Goal: Check status: Check status

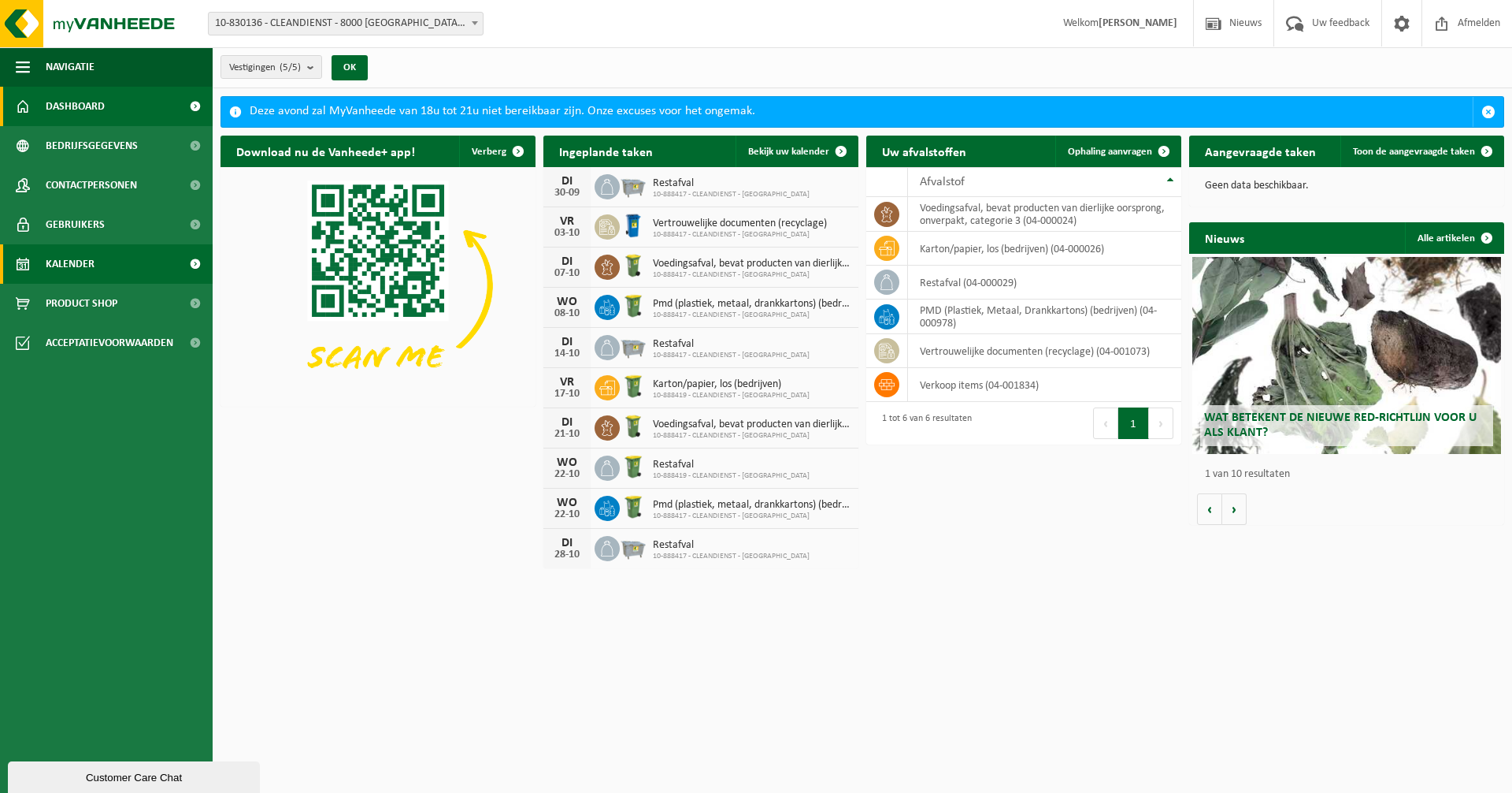
click at [76, 273] on span "Kalender" at bounding box center [70, 264] width 49 height 40
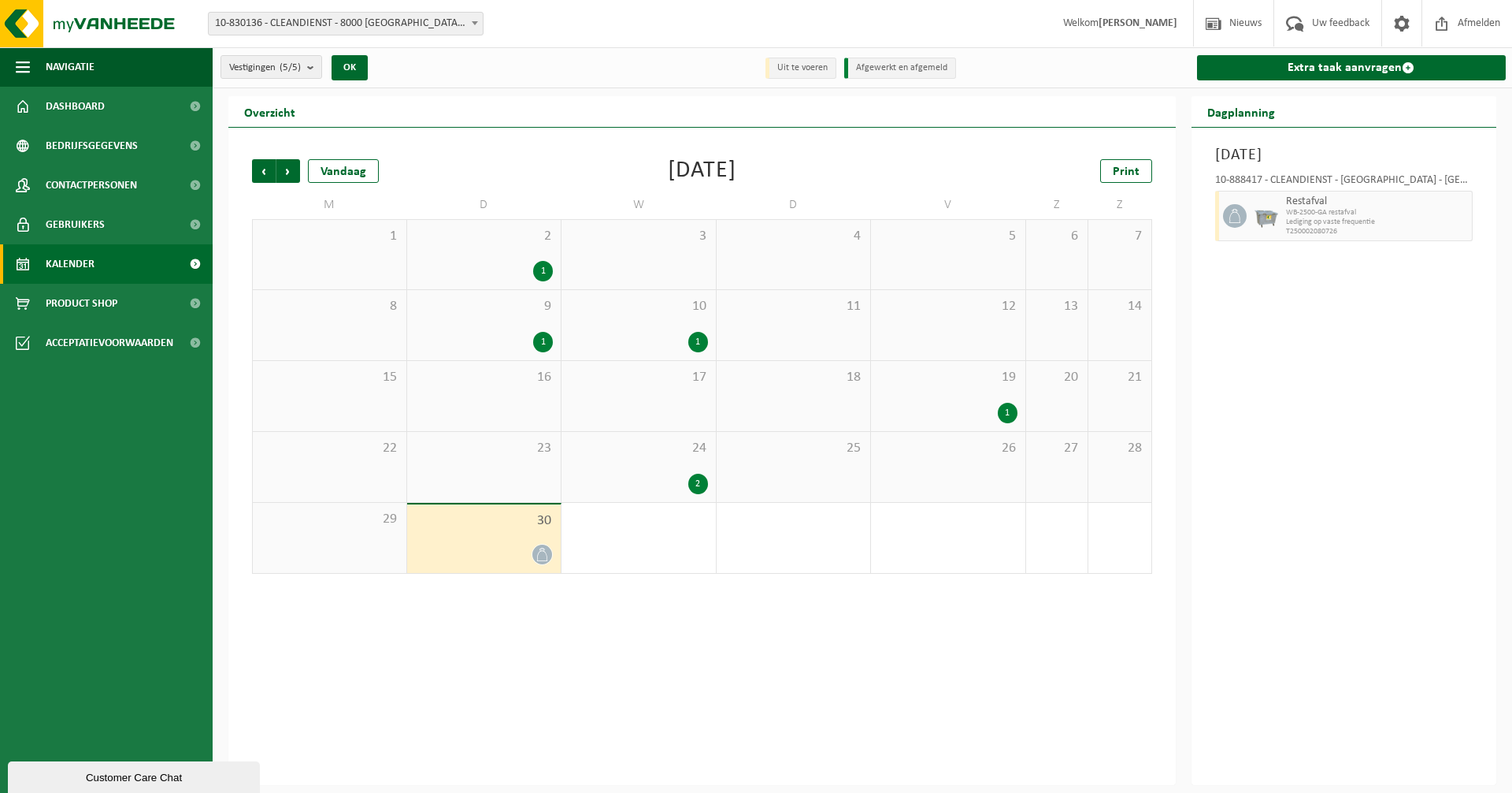
click at [656, 488] on div "2" at bounding box center [638, 483] width 139 height 20
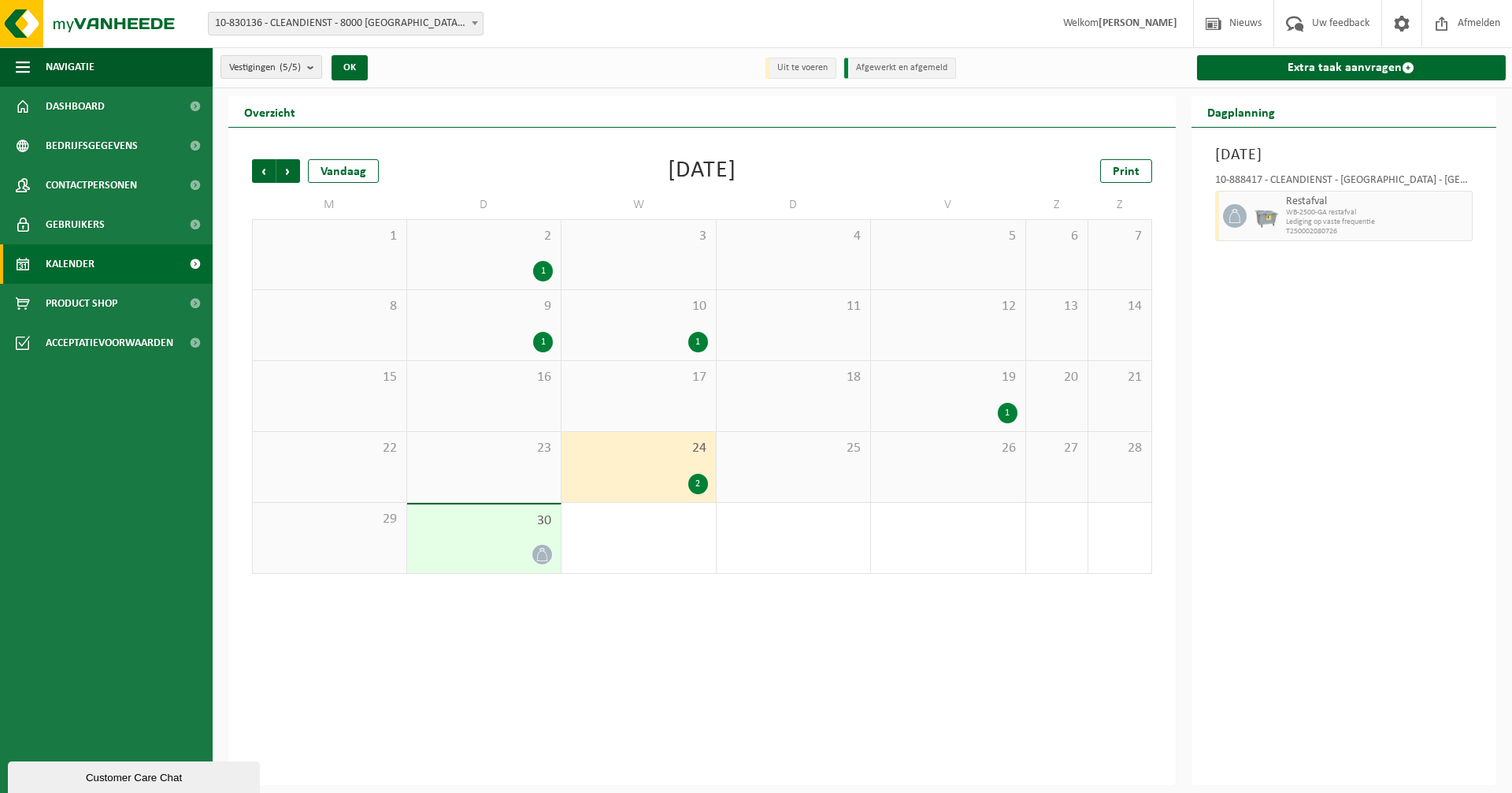
click at [623, 539] on div "1" at bounding box center [638, 537] width 154 height 70
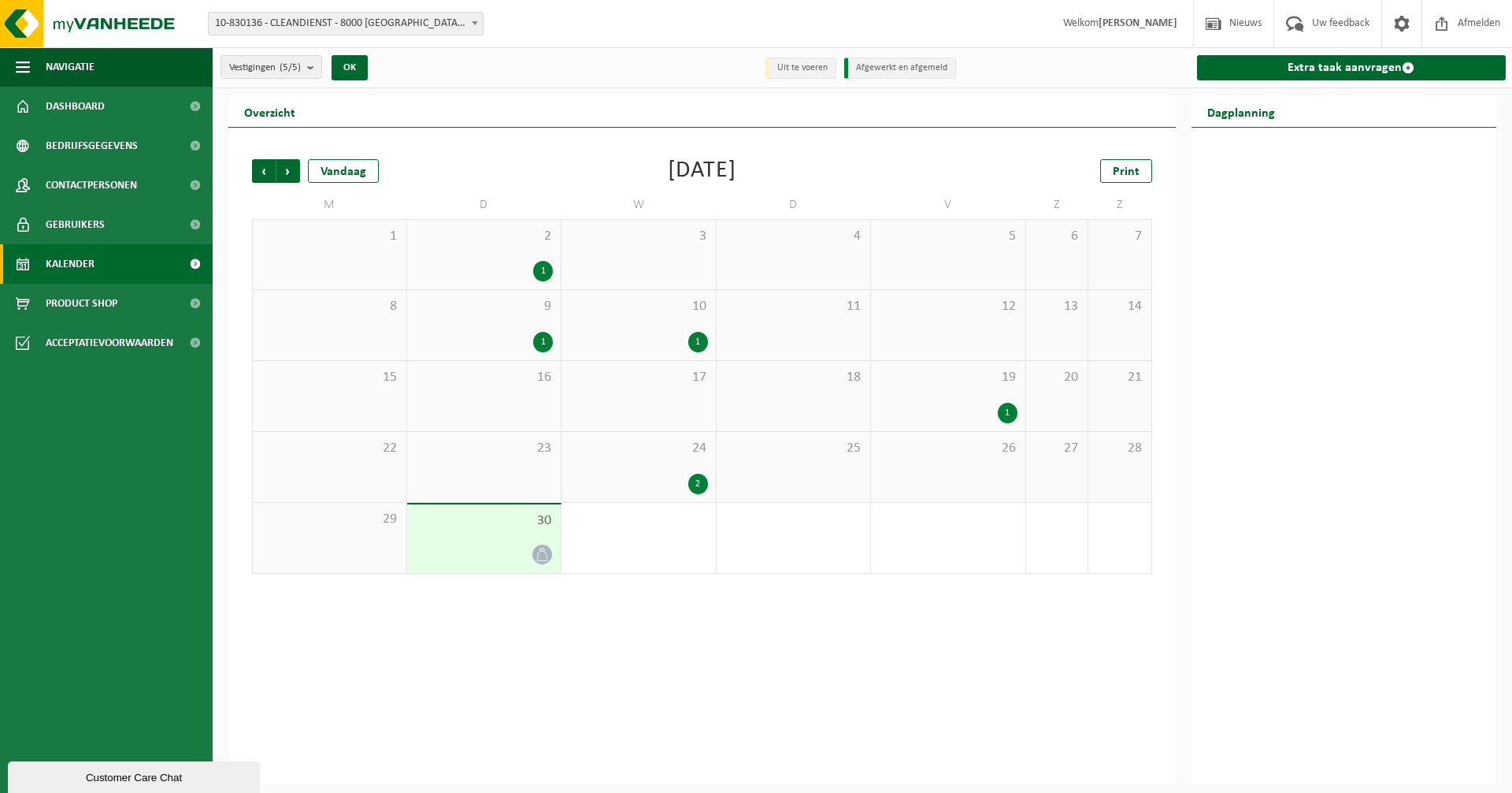
click at [477, 542] on div "30" at bounding box center [484, 539] width 154 height 69
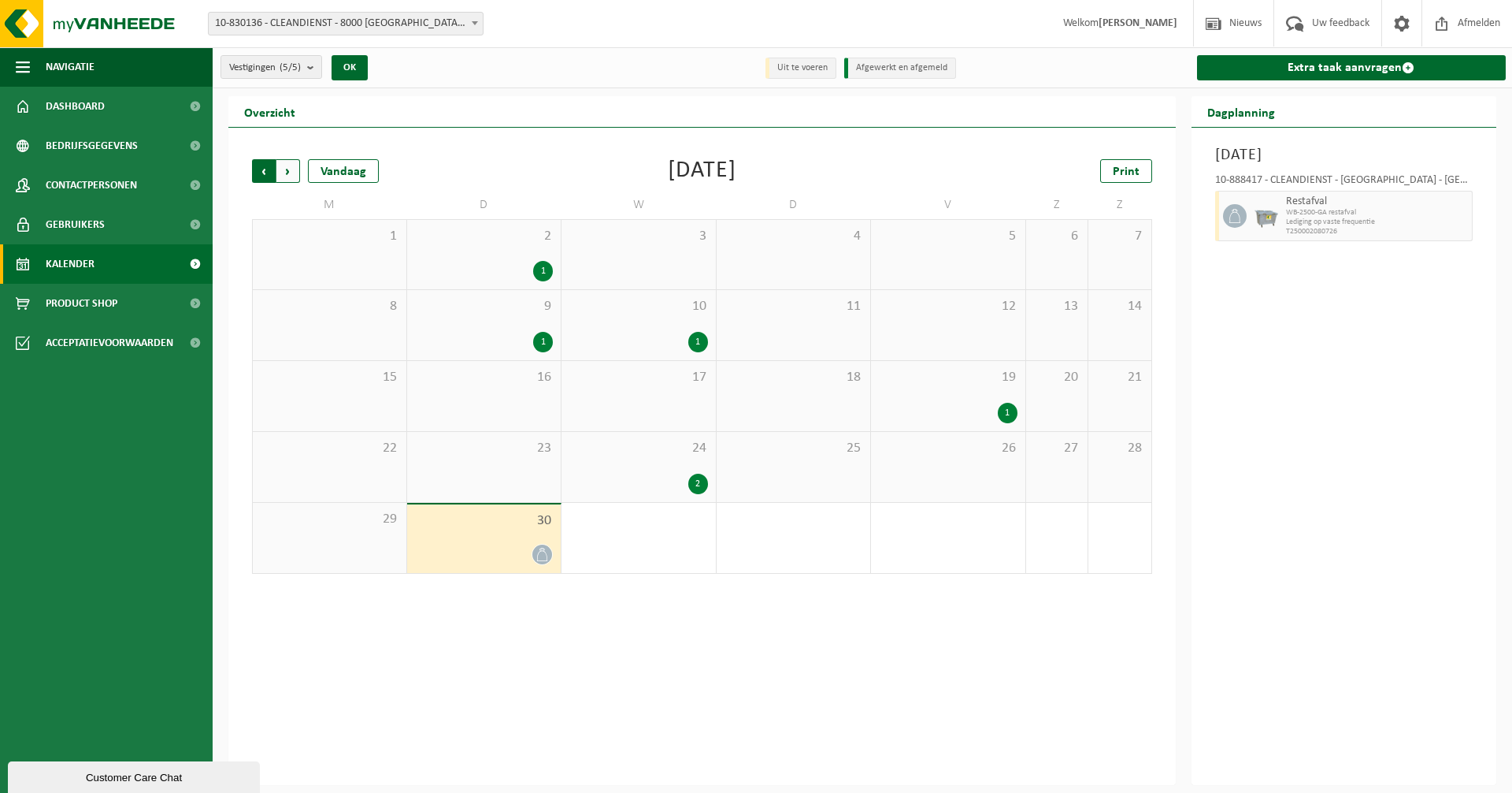
click at [282, 165] on span "Volgende" at bounding box center [288, 170] width 24 height 24
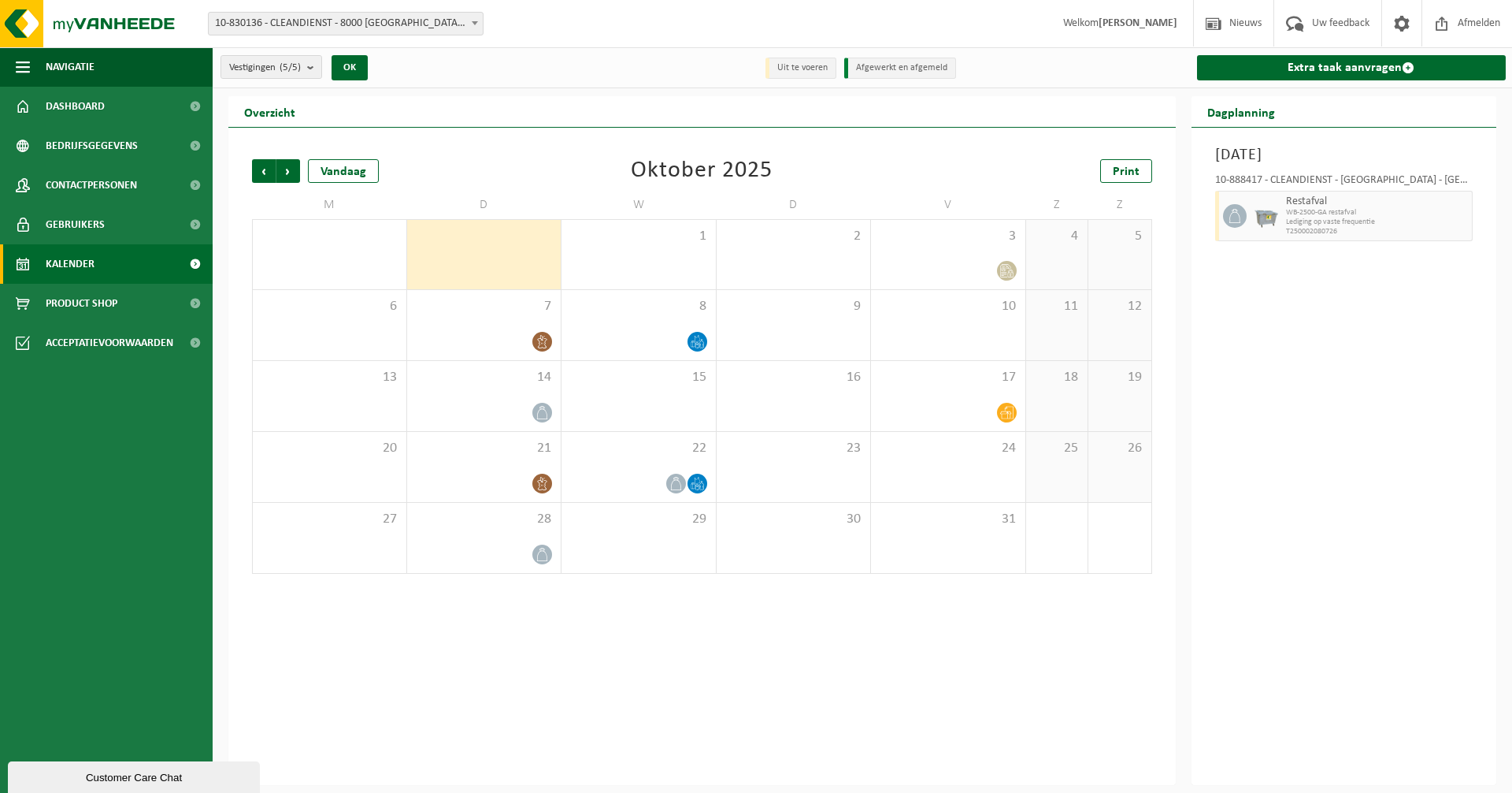
click at [478, 257] on div "30" at bounding box center [484, 254] width 154 height 70
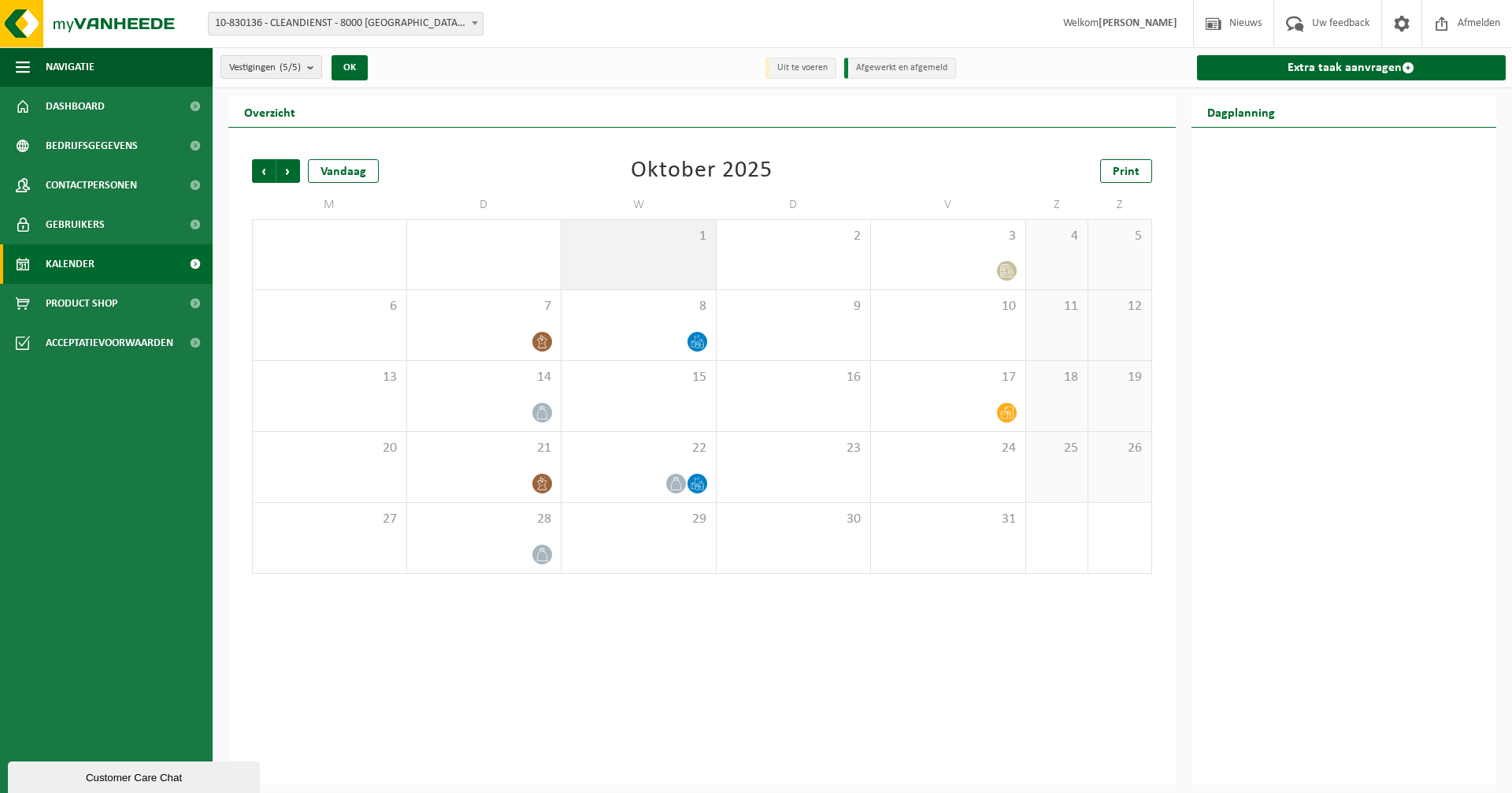
click at [621, 265] on div "1" at bounding box center [638, 254] width 154 height 70
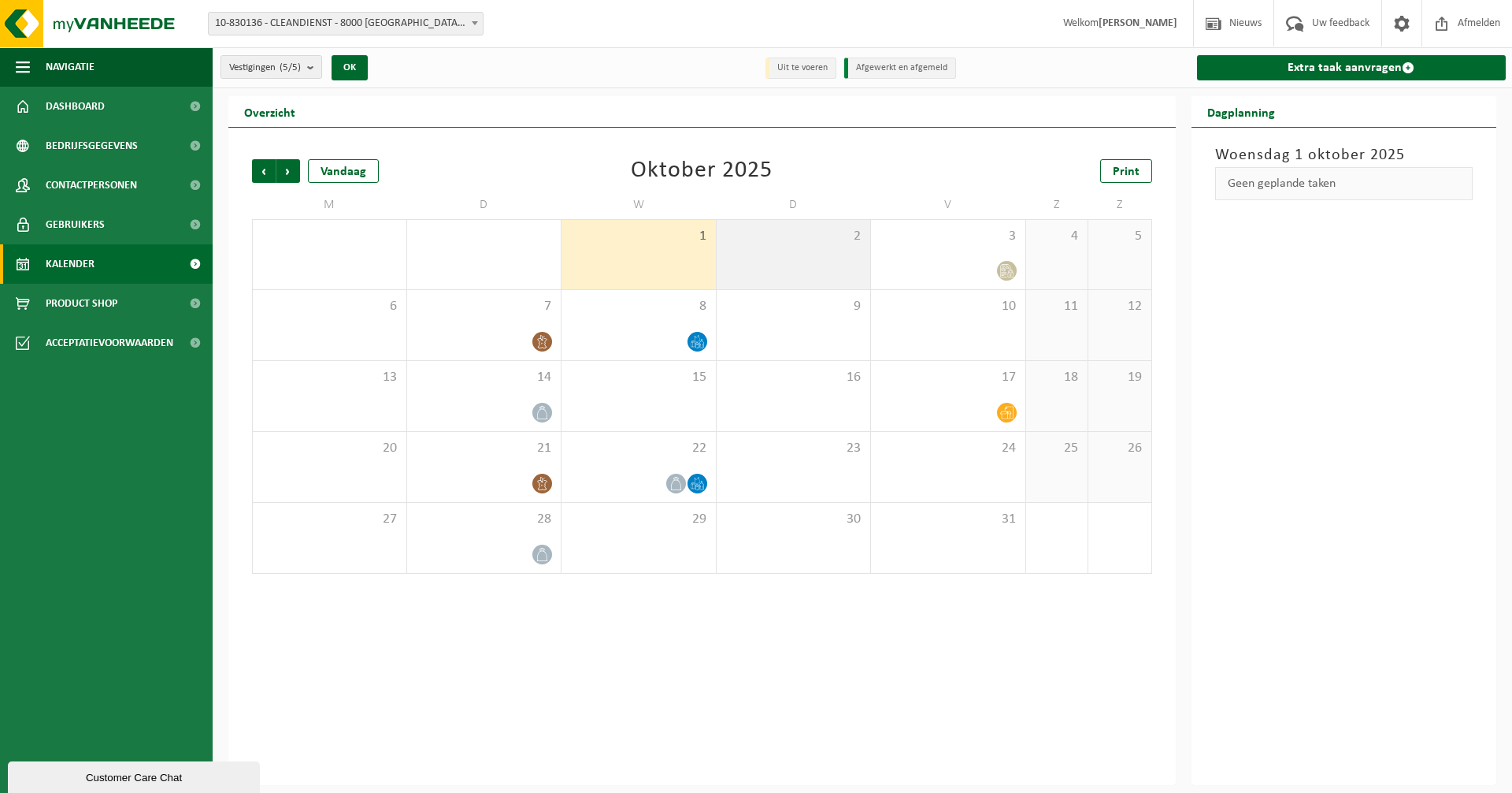
click at [741, 265] on div "2" at bounding box center [794, 254] width 154 height 70
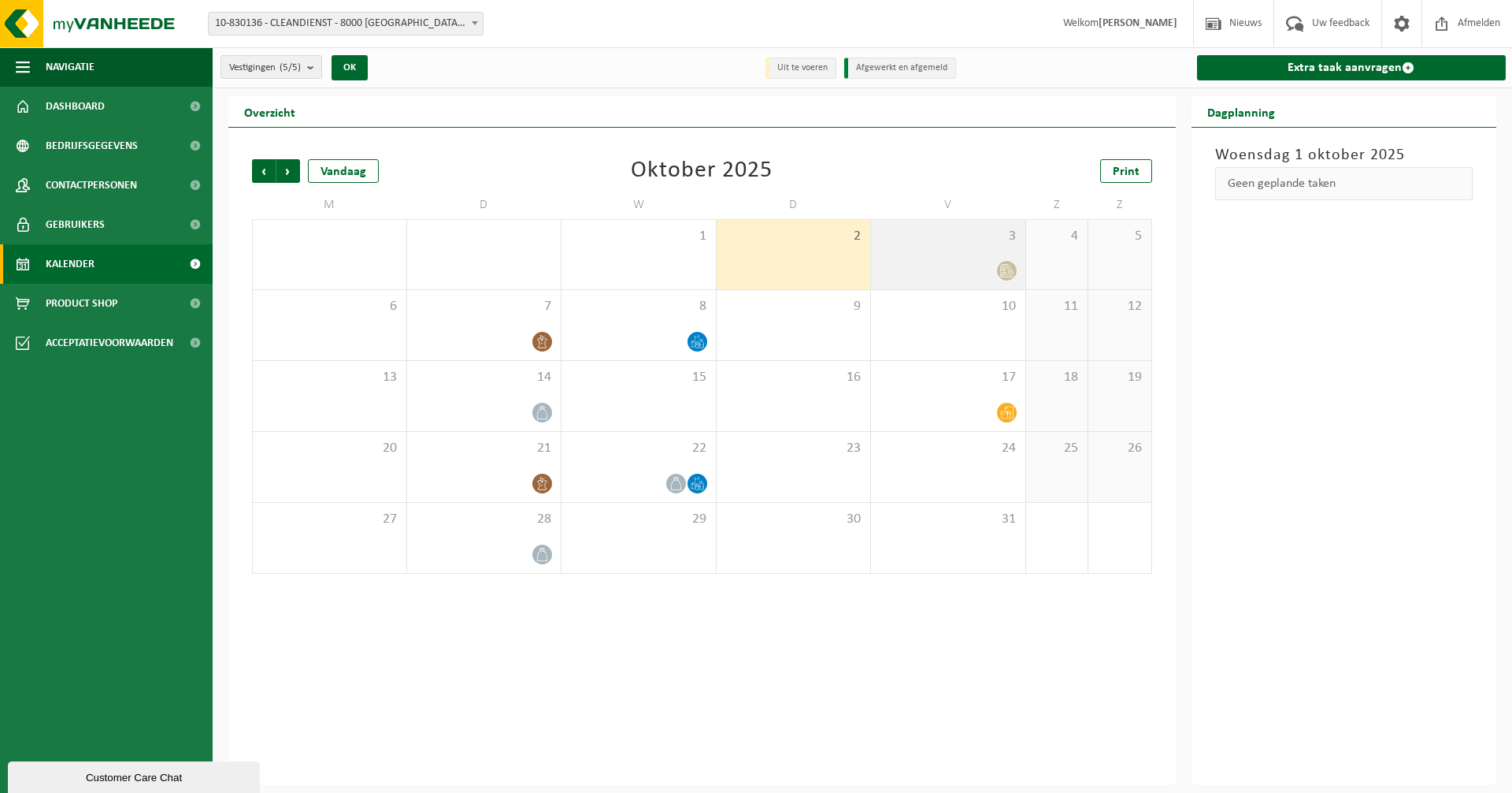
click at [966, 262] on div at bounding box center [948, 270] width 139 height 21
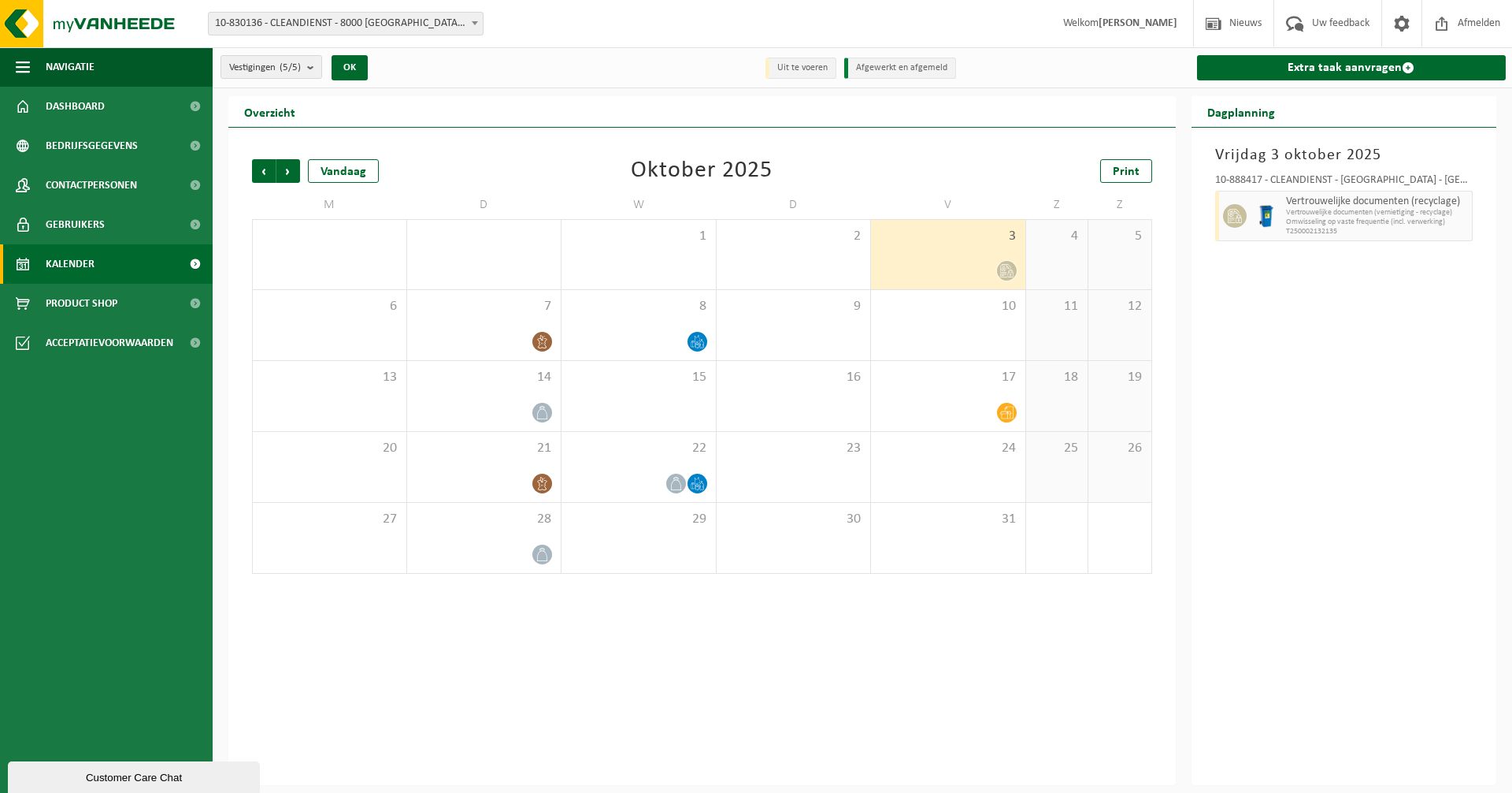
drag, startPoint x: 1057, startPoint y: 706, endPoint x: 1056, endPoint y: 692, distance: 14.0
click at [1057, 706] on div "Vorige Volgende Vandaag [DATE] Print M D W D V Z Z 29 30 1 2 3 4 5 6 7 8 9 10 1…" at bounding box center [703, 457] width 948 height 657
